Goal: Information Seeking & Learning: Check status

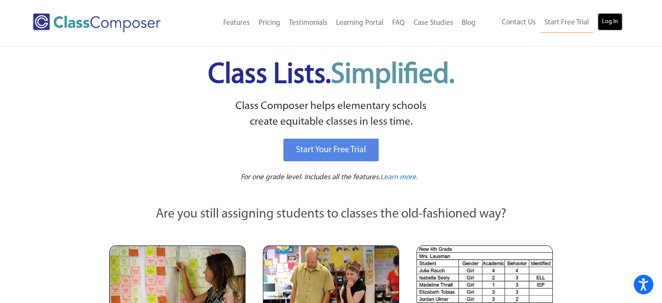
click at [608, 16] on link "Log In" at bounding box center [610, 21] width 25 height 17
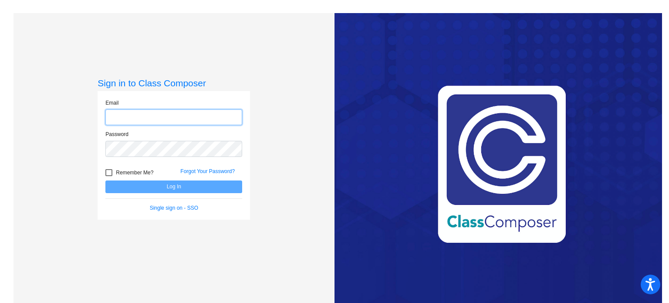
type input "a.chesak@komets.k12.mn.us"
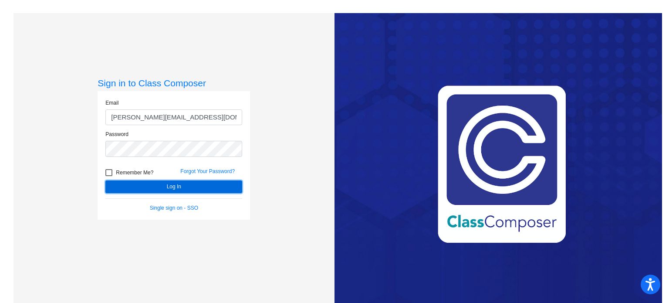
click at [196, 186] on button "Log In" at bounding box center [173, 186] width 137 height 13
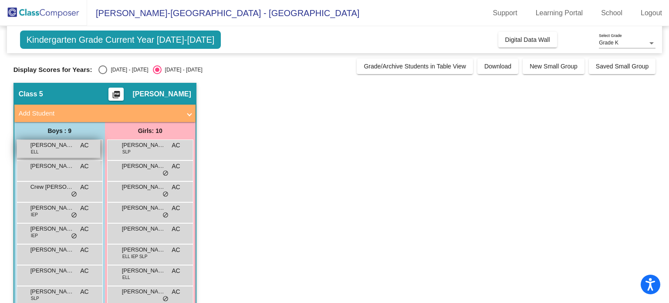
click at [66, 149] on div "Alonso Martinez Cruz ELL AC lock do_not_disturb_alt" at bounding box center [58, 149] width 83 height 18
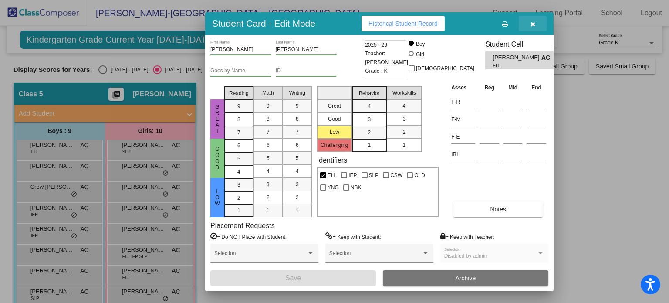
click at [532, 18] on button "button" at bounding box center [532, 24] width 28 height 16
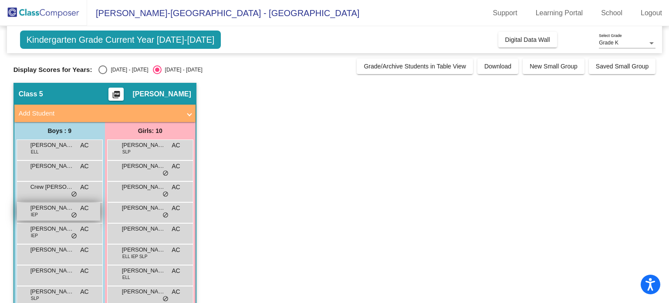
scroll to position [59, 0]
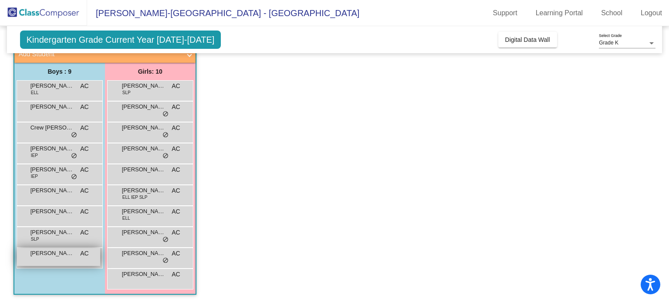
click at [47, 251] on span "Paxton Lunn" at bounding box center [52, 253] width 44 height 9
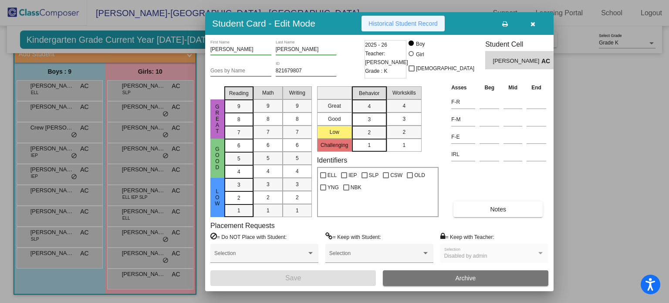
click at [425, 26] on span "Historical Student Record" at bounding box center [402, 23] width 69 height 7
click at [535, 27] on button "button" at bounding box center [532, 24] width 28 height 16
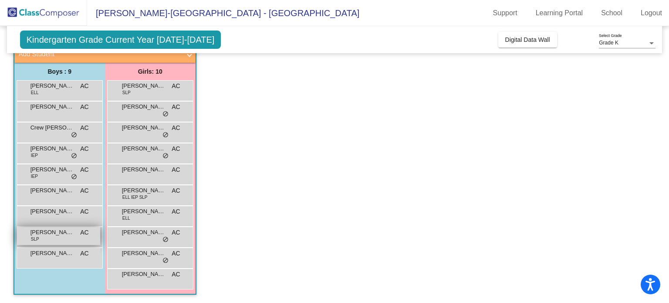
click at [62, 229] on span "Jensen Embrock" at bounding box center [52, 232] width 44 height 9
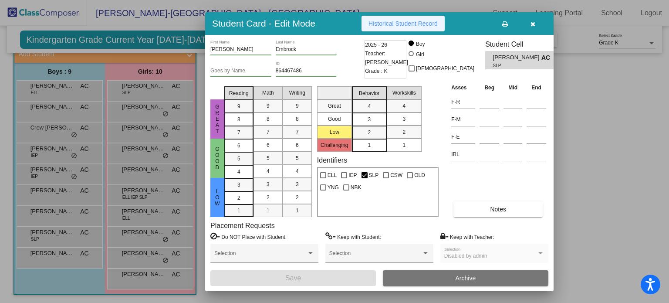
click at [385, 20] on span "Historical Student Record" at bounding box center [402, 23] width 69 height 7
click at [535, 18] on button "button" at bounding box center [532, 24] width 28 height 16
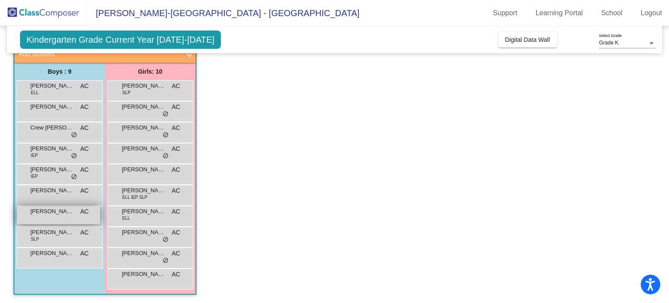
click at [49, 214] on span "Jaxton Defourny" at bounding box center [52, 211] width 44 height 9
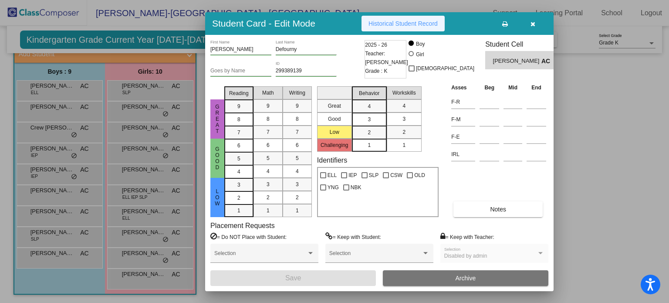
click at [375, 18] on button "Historical Student Record" at bounding box center [402, 24] width 83 height 16
click at [534, 22] on icon "button" at bounding box center [532, 24] width 5 height 6
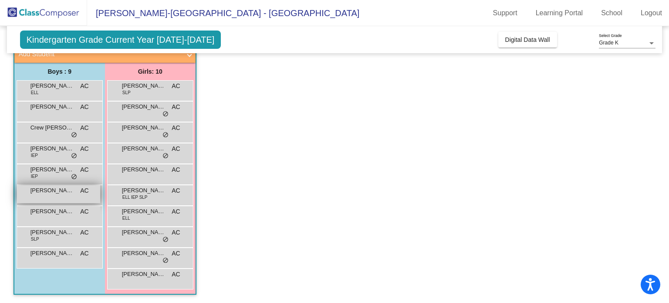
click at [68, 192] on span "Emmett Bergman" at bounding box center [52, 190] width 44 height 9
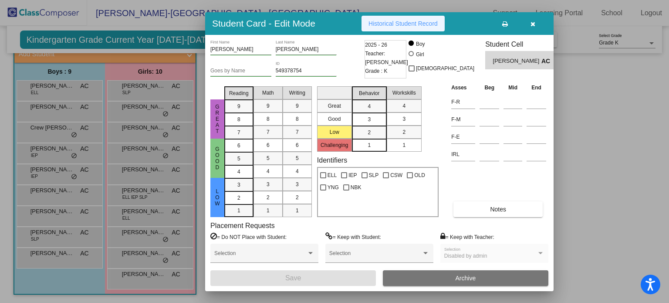
click at [375, 20] on span "Historical Student Record" at bounding box center [402, 23] width 69 height 7
click at [534, 22] on icon "button" at bounding box center [532, 24] width 5 height 6
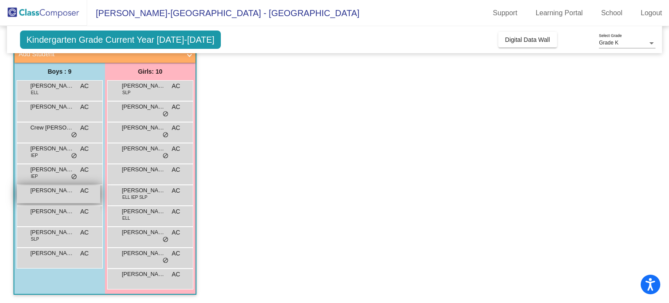
click at [49, 189] on span "Emmett Bergman" at bounding box center [52, 190] width 44 height 9
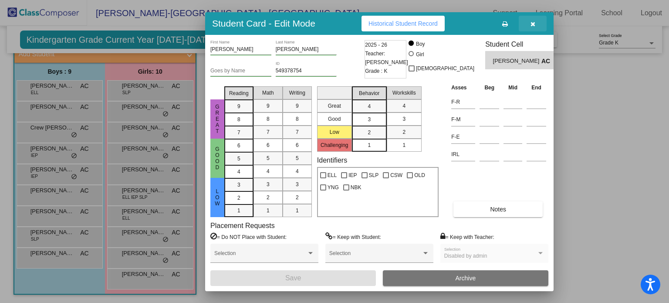
click at [532, 21] on icon "button" at bounding box center [532, 24] width 5 height 6
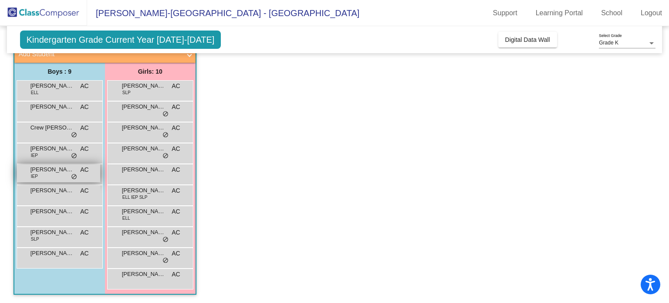
click at [65, 170] on span "Elliott Gustafson" at bounding box center [52, 169] width 44 height 9
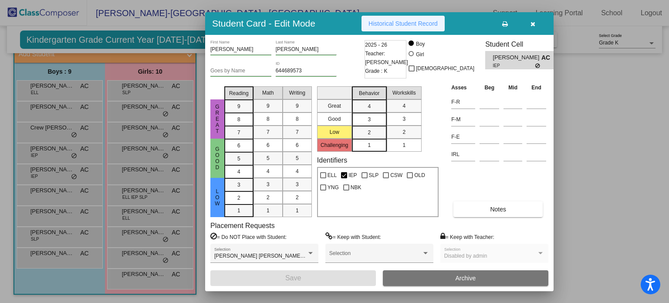
click at [394, 20] on span "Historical Student Record" at bounding box center [402, 23] width 69 height 7
click at [528, 27] on button "button" at bounding box center [532, 24] width 28 height 16
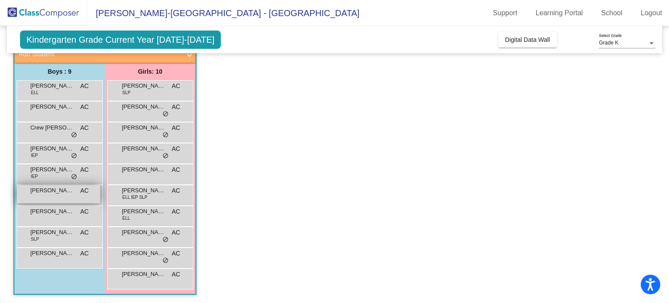
click at [49, 193] on span "Emmett Bergman" at bounding box center [52, 190] width 44 height 9
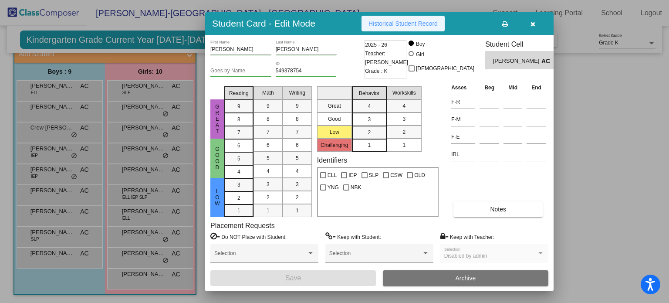
click at [405, 27] on button "Historical Student Record" at bounding box center [402, 24] width 83 height 16
click at [528, 19] on button "button" at bounding box center [532, 24] width 28 height 16
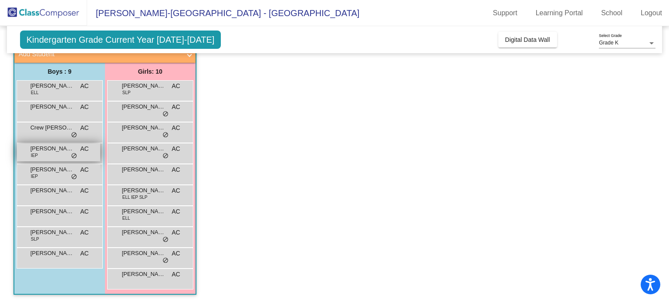
click at [57, 150] on span "Dawoud Dancil" at bounding box center [52, 148] width 44 height 9
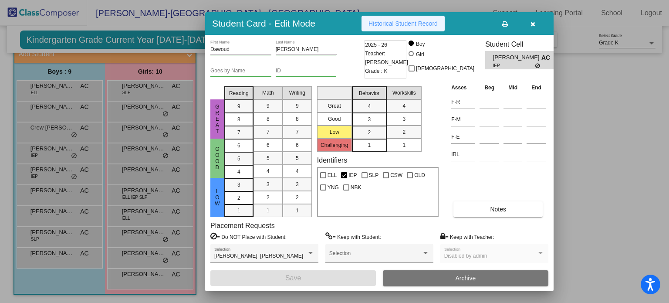
click at [414, 20] on span "Historical Student Record" at bounding box center [402, 23] width 69 height 7
click at [528, 24] on button "button" at bounding box center [532, 24] width 28 height 16
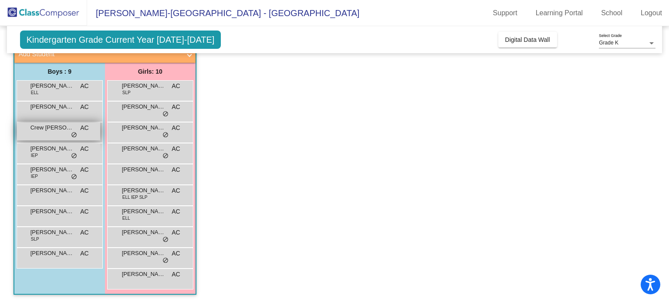
click at [33, 135] on div "Crew Theede AC lock do_not_disturb_alt" at bounding box center [58, 131] width 83 height 18
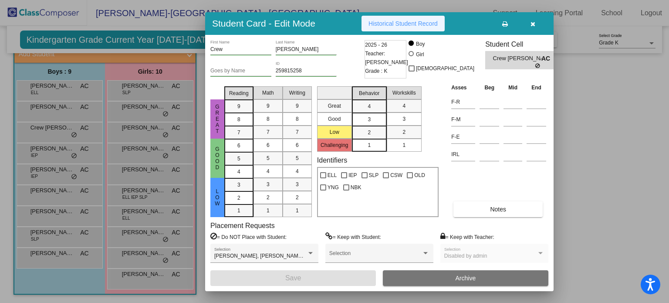
click at [407, 26] on span "Historical Student Record" at bounding box center [402, 23] width 69 height 7
click at [532, 20] on span "button" at bounding box center [532, 23] width 5 height 7
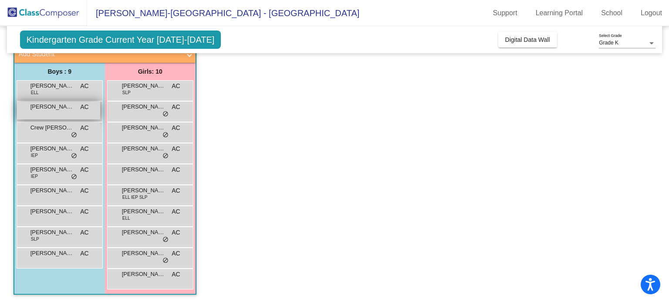
click at [45, 116] on div "Callan Ingvalson AC lock do_not_disturb_alt" at bounding box center [58, 110] width 83 height 18
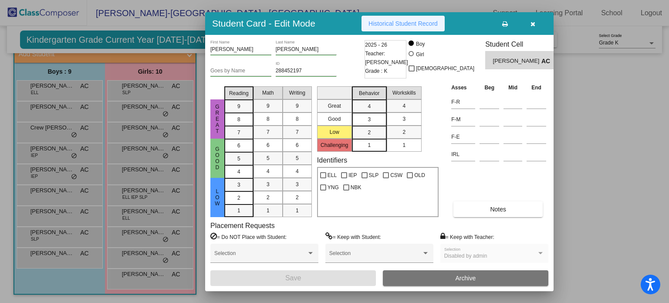
click at [390, 23] on span "Historical Student Record" at bounding box center [402, 23] width 69 height 7
click at [531, 21] on icon "button" at bounding box center [532, 24] width 5 height 6
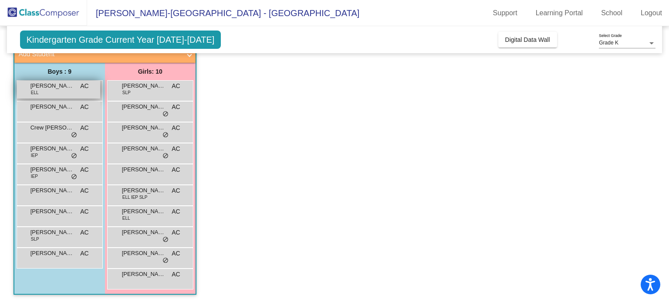
click at [67, 86] on span "Alonso Martinez Cruz" at bounding box center [52, 85] width 44 height 9
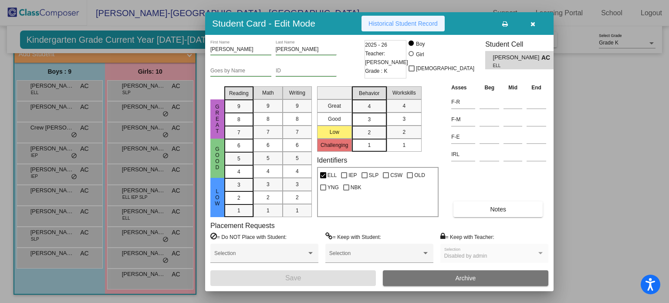
click at [399, 25] on span "Historical Student Record" at bounding box center [402, 23] width 69 height 7
click at [533, 20] on span "button" at bounding box center [532, 23] width 5 height 7
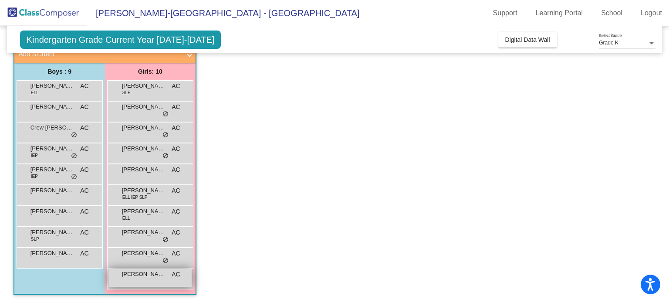
click at [131, 283] on div "Tifa Yang AC lock do_not_disturb_alt" at bounding box center [149, 278] width 83 height 18
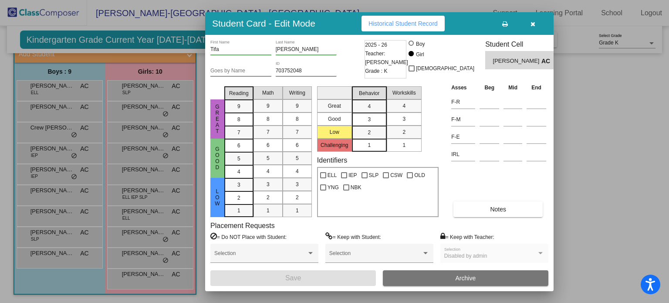
click at [392, 20] on span "Historical Student Record" at bounding box center [402, 23] width 69 height 7
click at [533, 20] on span "button" at bounding box center [532, 23] width 5 height 7
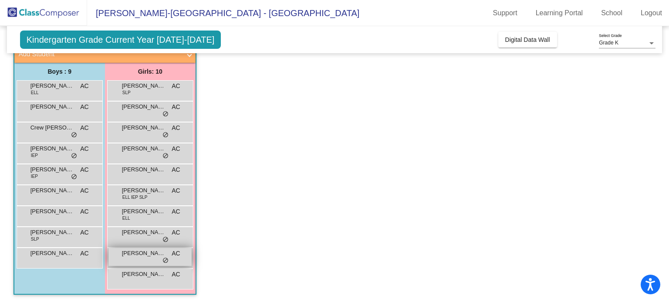
click at [152, 259] on div "Riley Piepho AC lock do_not_disturb_alt" at bounding box center [149, 257] width 83 height 18
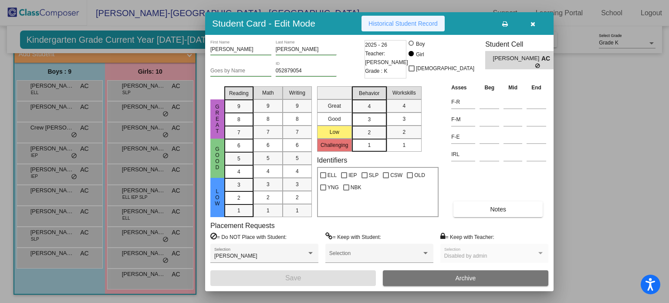
click at [407, 24] on span "Historical Student Record" at bounding box center [402, 23] width 69 height 7
click at [533, 23] on icon "button" at bounding box center [532, 24] width 5 height 6
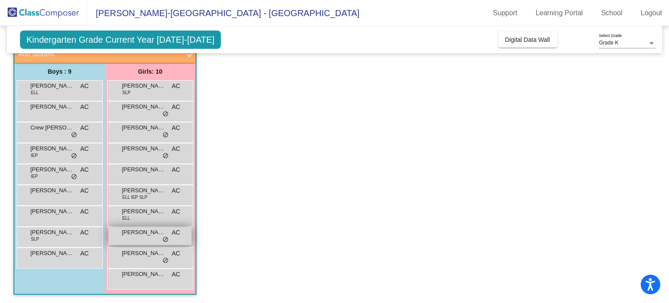
click at [145, 232] on span "Ophelia Meyer" at bounding box center [144, 232] width 44 height 9
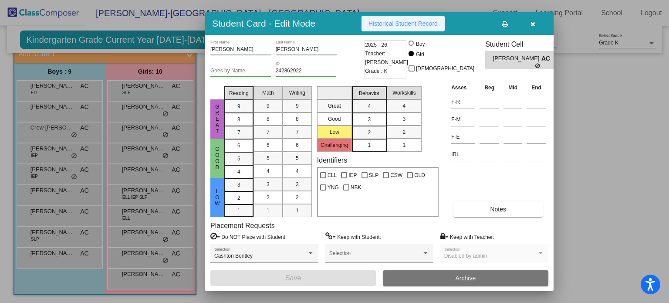
click at [410, 23] on span "Historical Student Record" at bounding box center [402, 23] width 69 height 7
click at [535, 23] on button "button" at bounding box center [532, 24] width 28 height 16
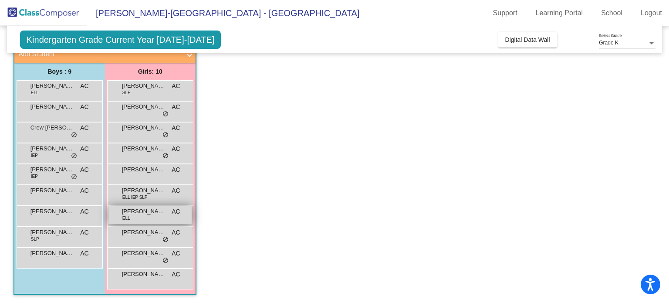
click at [145, 221] on div "Ivanna Garza Loera ELL AC lock do_not_disturb_alt" at bounding box center [149, 215] width 83 height 18
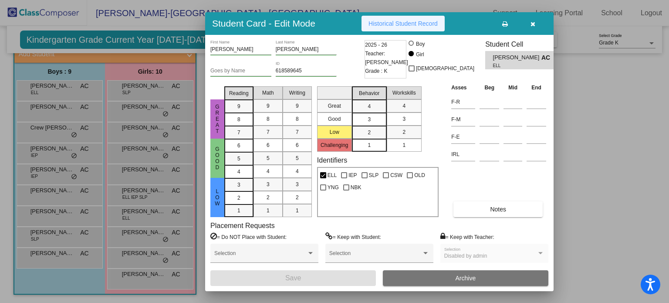
click at [399, 24] on span "Historical Student Record" at bounding box center [402, 23] width 69 height 7
click at [528, 20] on button "button" at bounding box center [532, 24] width 28 height 16
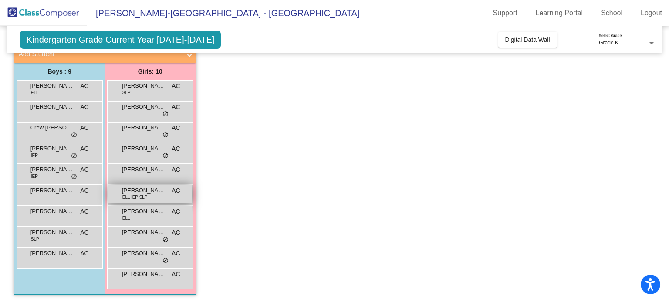
click at [141, 195] on span "ELL IEP SLP" at bounding box center [134, 197] width 25 height 7
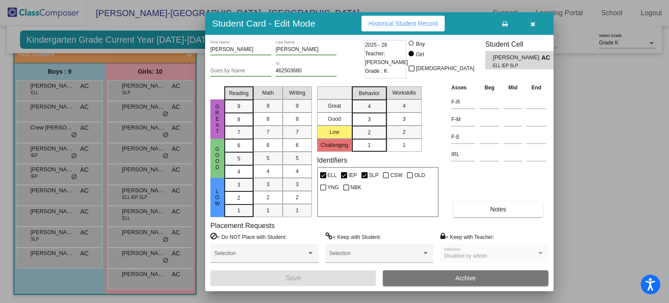
click at [375, 27] on button "Historical Student Record" at bounding box center [402, 24] width 83 height 16
click at [530, 24] on icon "button" at bounding box center [532, 24] width 5 height 6
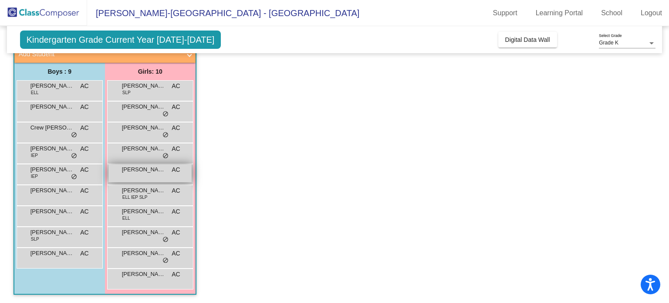
drag, startPoint x: 155, startPoint y: 163, endPoint x: 154, endPoint y: 174, distance: 11.0
click at [154, 174] on div "Emily Budin AC lock do_not_disturb_alt" at bounding box center [149, 173] width 83 height 18
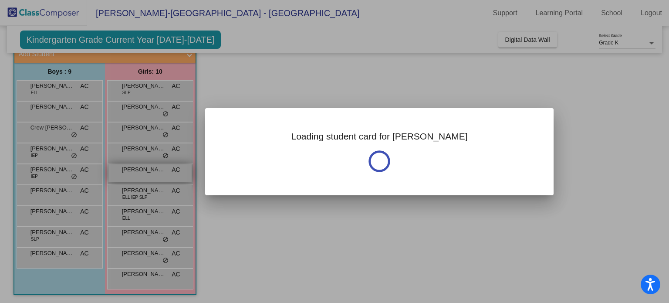
click at [154, 174] on div at bounding box center [334, 151] width 669 height 303
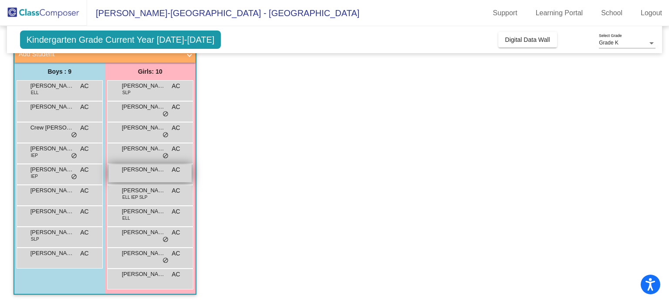
click at [155, 174] on div "Emily Budin AC lock do_not_disturb_alt" at bounding box center [149, 173] width 83 height 18
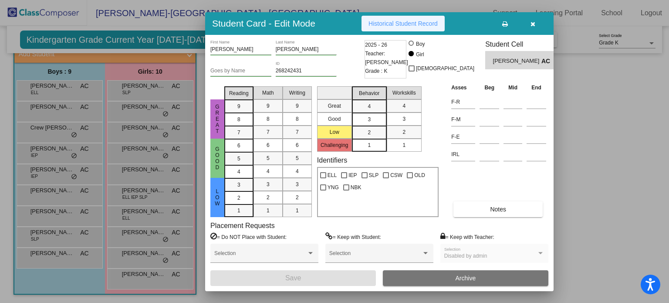
click at [409, 18] on button "Historical Student Record" at bounding box center [402, 24] width 83 height 16
click at [532, 19] on button "button" at bounding box center [532, 24] width 28 height 16
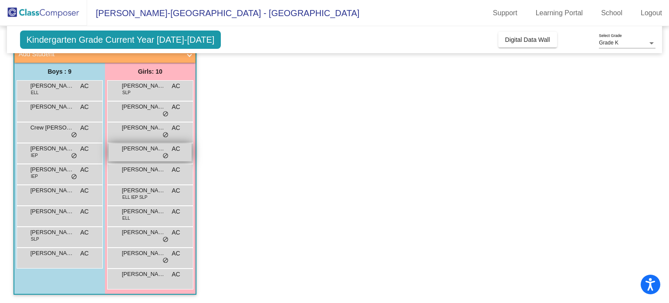
click at [147, 149] on span "Ella Bernatz" at bounding box center [144, 148] width 44 height 9
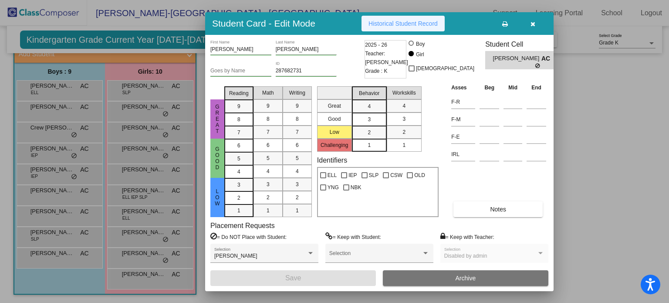
click at [378, 24] on span "Historical Student Record" at bounding box center [402, 23] width 69 height 7
click at [532, 26] on icon "button" at bounding box center [532, 24] width 5 height 6
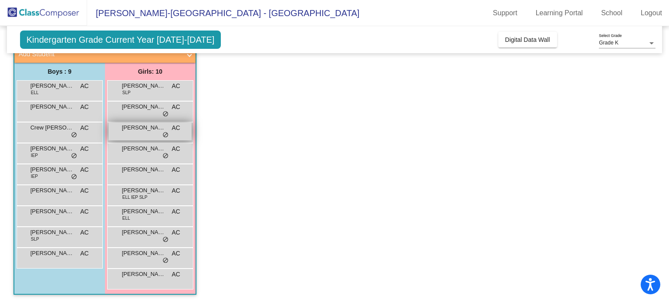
click at [143, 131] on span "Colette Bevis" at bounding box center [144, 127] width 44 height 9
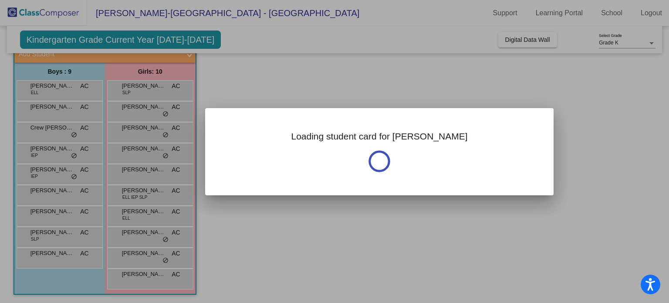
click at [385, 43] on div at bounding box center [334, 151] width 669 height 303
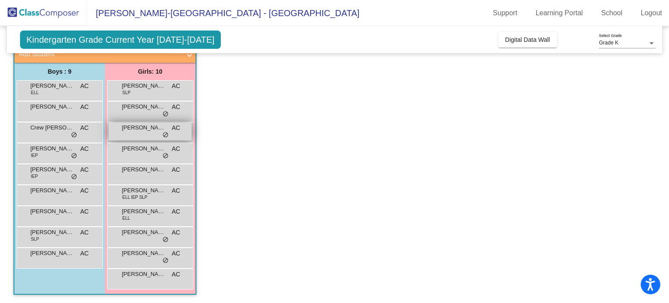
click at [143, 126] on span "Colette Bevis" at bounding box center [144, 127] width 44 height 9
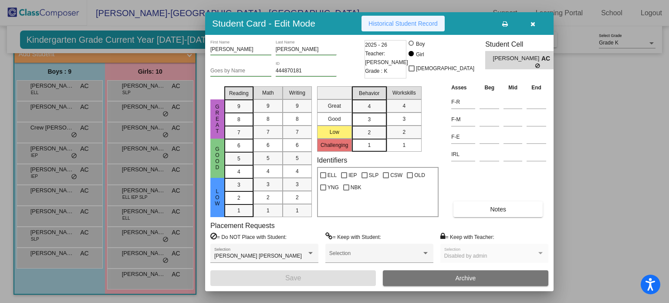
click at [404, 27] on button "Historical Student Record" at bounding box center [402, 24] width 83 height 16
click at [532, 19] on button "button" at bounding box center [532, 24] width 28 height 16
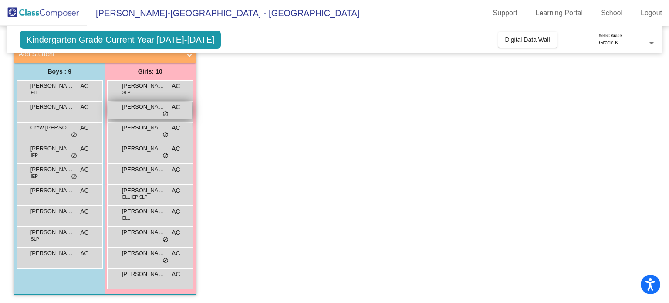
click at [163, 108] on span "Camryn Tague" at bounding box center [144, 106] width 44 height 9
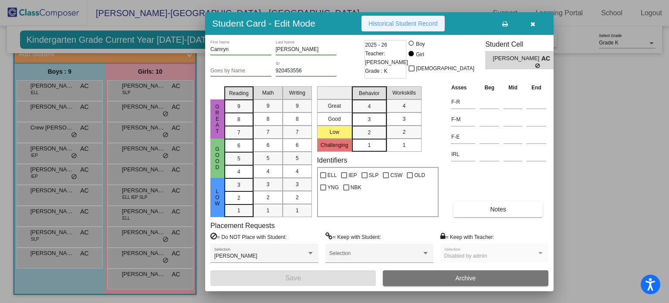
click at [391, 22] on span "Historical Student Record" at bounding box center [402, 23] width 69 height 7
click at [535, 24] on button "button" at bounding box center [532, 24] width 28 height 16
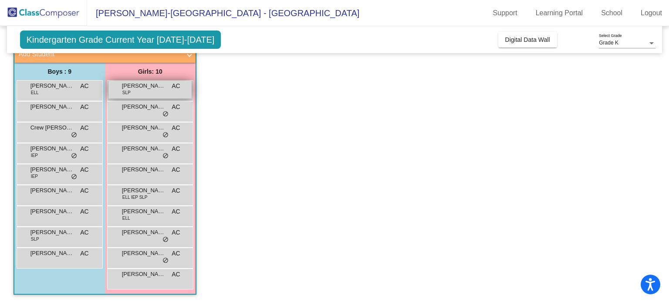
click at [146, 81] on div "Aria Matz SLP AC lock do_not_disturb_alt" at bounding box center [149, 90] width 83 height 18
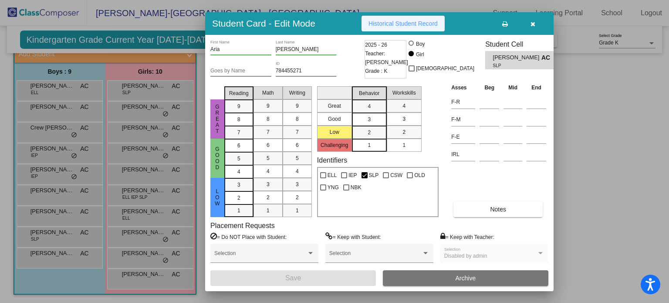
click at [395, 16] on button "Historical Student Record" at bounding box center [402, 24] width 83 height 16
click at [530, 19] on button "button" at bounding box center [532, 24] width 28 height 16
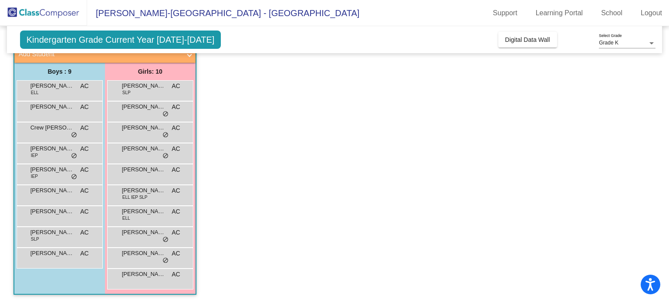
scroll to position [0, 0]
